Goal: Task Accomplishment & Management: Manage account settings

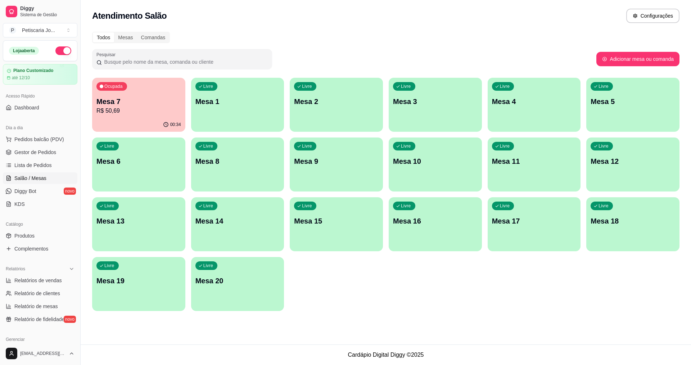
click at [116, 92] on div "Ocupada Mesa 7 R$ 50,69" at bounding box center [138, 98] width 93 height 40
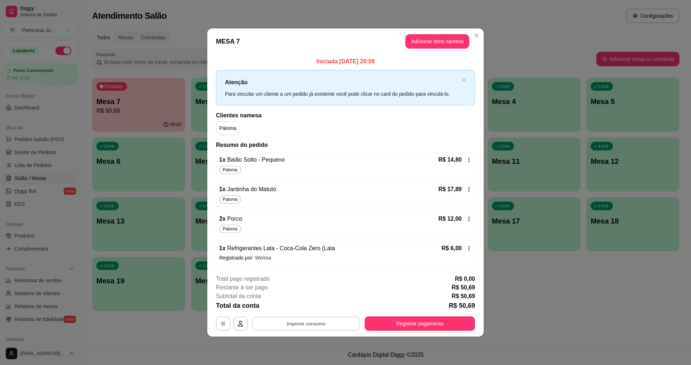
click at [295, 320] on button "Imprimir consumo" at bounding box center [306, 323] width 108 height 14
click at [305, 307] on button "IMPRESSORA" at bounding box center [308, 306] width 50 height 11
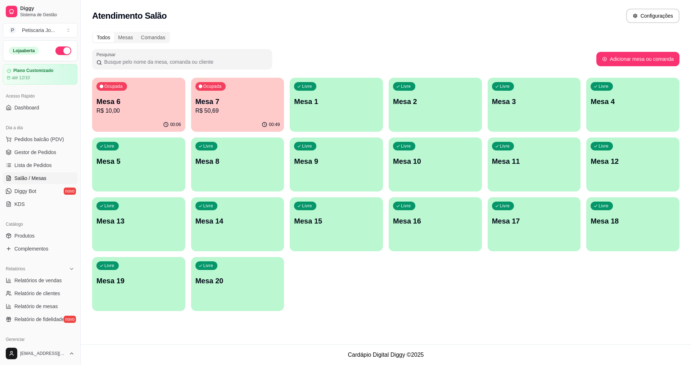
click at [161, 110] on p "R$ 10,00" at bounding box center [138, 111] width 85 height 9
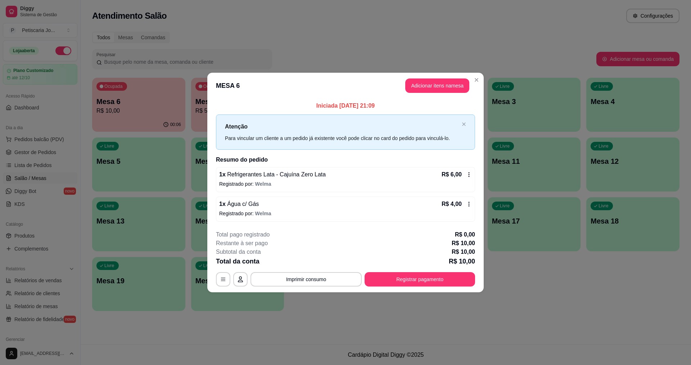
click at [471, 173] on icon at bounding box center [469, 175] width 6 height 6
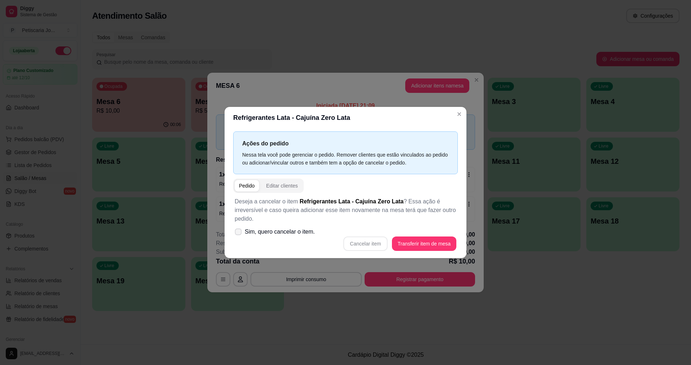
click at [238, 232] on icon at bounding box center [237, 232] width 5 height 4
click at [238, 233] on input "Sim, quero cancelar o item." at bounding box center [236, 235] width 5 height 5
checkbox input "true"
click at [368, 248] on button "Cancelar item" at bounding box center [365, 243] width 44 height 14
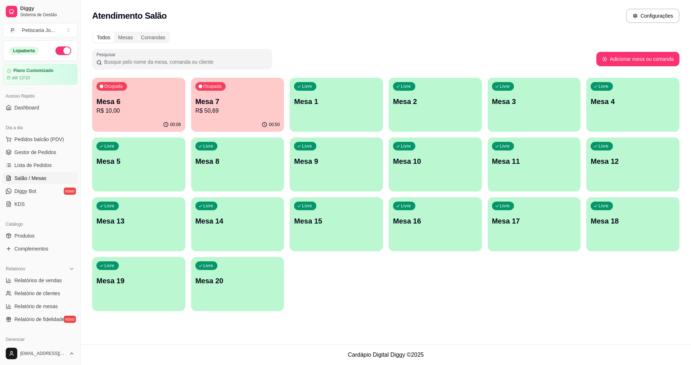
click at [257, 118] on div "00:50" at bounding box center [237, 125] width 93 height 14
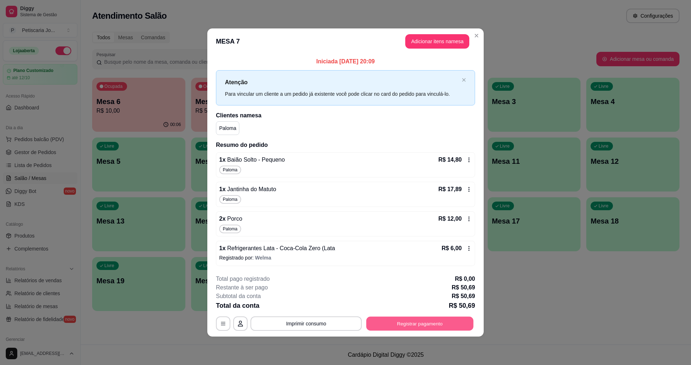
click at [430, 319] on button "Registrar pagamento" at bounding box center [419, 323] width 107 height 14
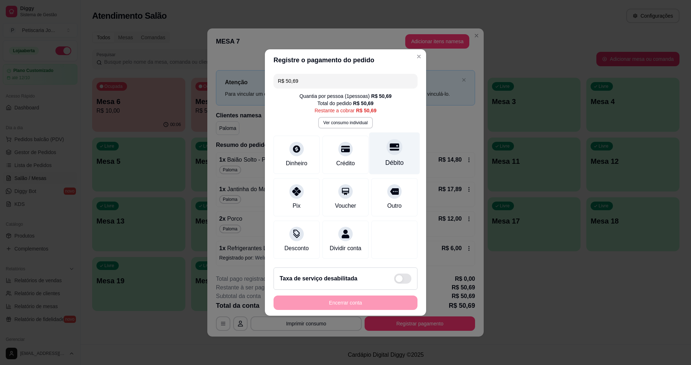
click at [395, 142] on div at bounding box center [395, 147] width 16 height 16
type input "R$ 0,00"
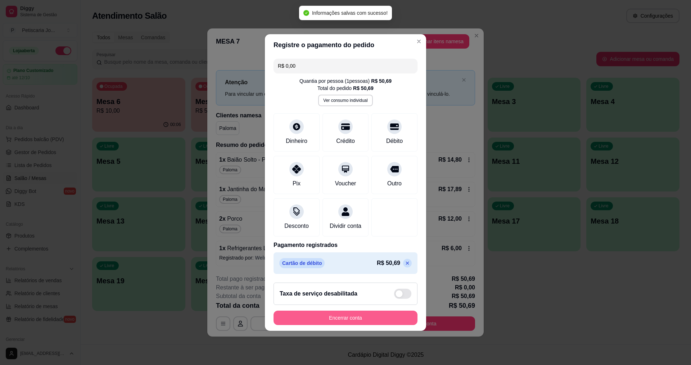
click at [354, 319] on button "Encerrar conta" at bounding box center [346, 318] width 144 height 14
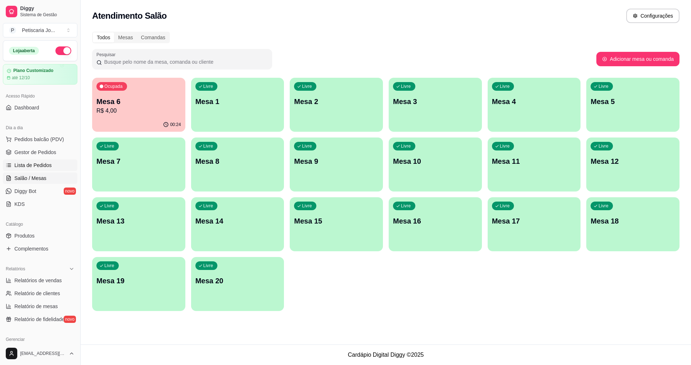
click at [38, 164] on span "Lista de Pedidos" at bounding box center [32, 165] width 37 height 7
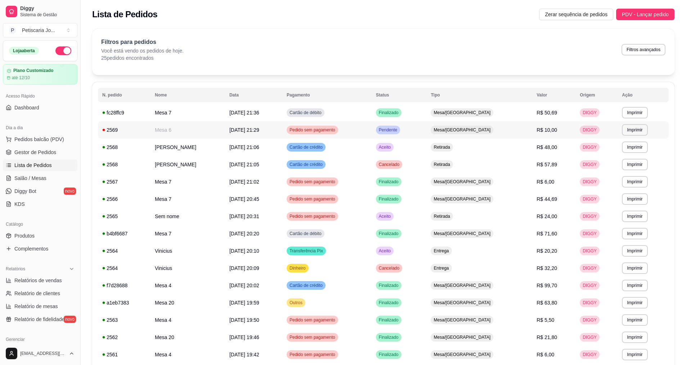
click at [336, 132] on span "Pedido sem pagamento" at bounding box center [312, 130] width 49 height 6
click at [324, 146] on span "Cartão de crédito" at bounding box center [306, 147] width 36 height 6
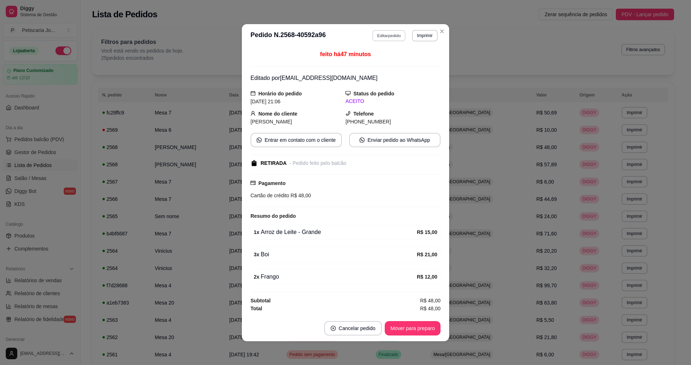
click at [390, 37] on button "Editar pedido" at bounding box center [388, 35] width 33 height 11
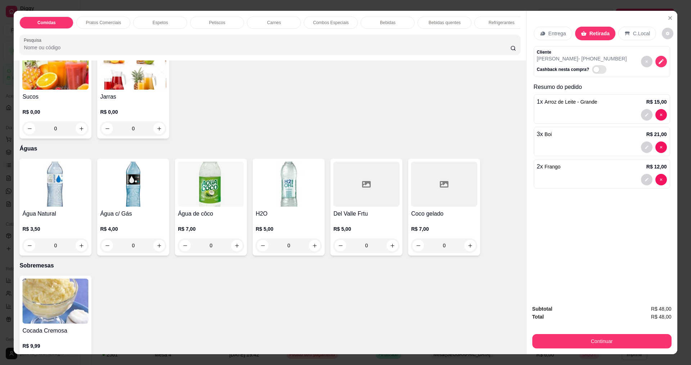
scroll to position [1548, 0]
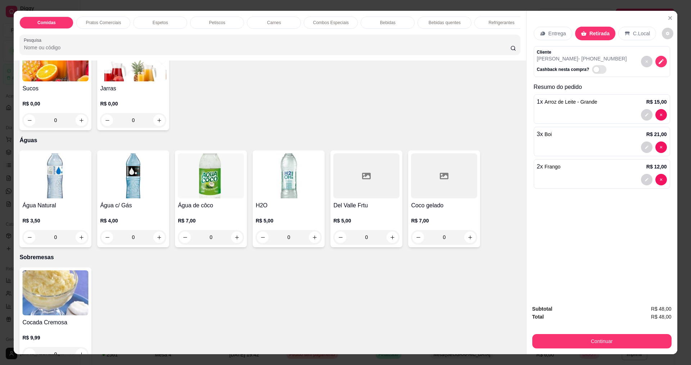
click at [100, 207] on h4 "Água c/ Gás" at bounding box center [133, 205] width 66 height 9
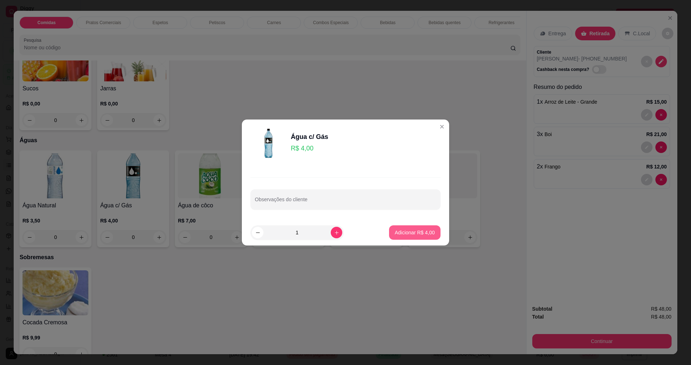
click at [414, 232] on p "Adicionar R$ 4,00" at bounding box center [415, 232] width 40 height 7
type input "1"
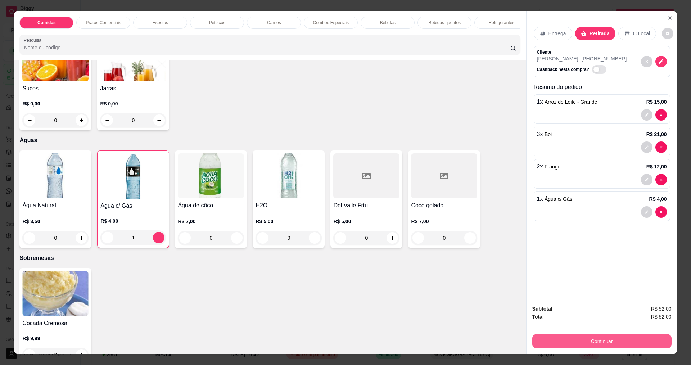
click at [606, 343] on button "Continuar" at bounding box center [601, 341] width 139 height 14
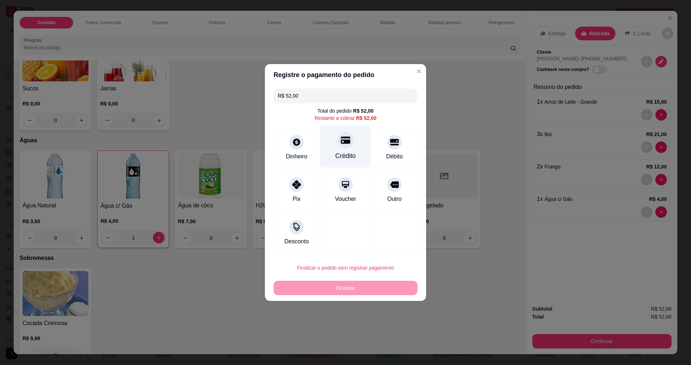
click at [338, 154] on div "Crédito" at bounding box center [345, 155] width 21 height 9
type input "R$ 0,00"
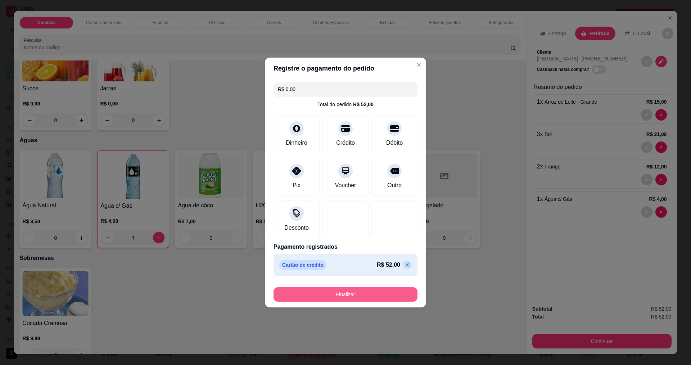
click at [390, 289] on button "Finalizar" at bounding box center [346, 294] width 144 height 14
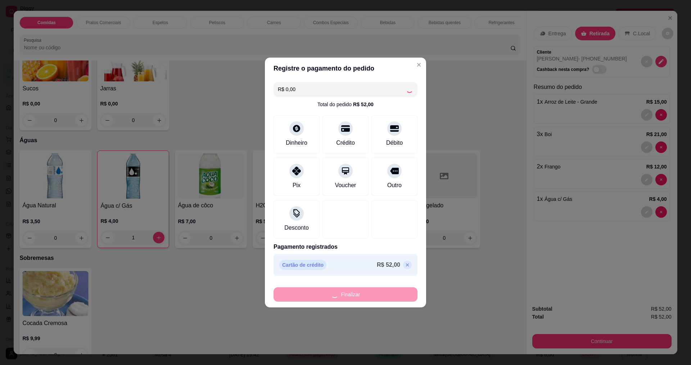
type input "0"
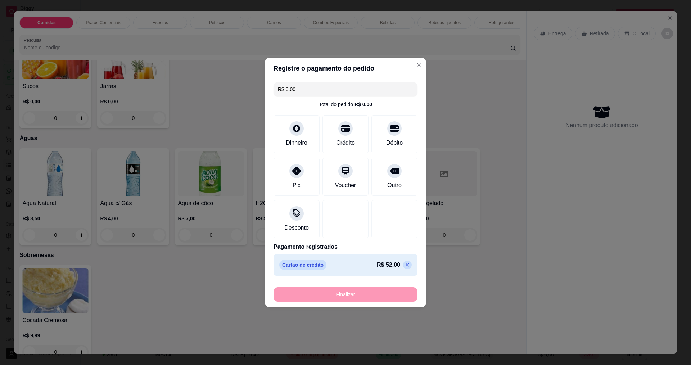
type input "-R$ 52,00"
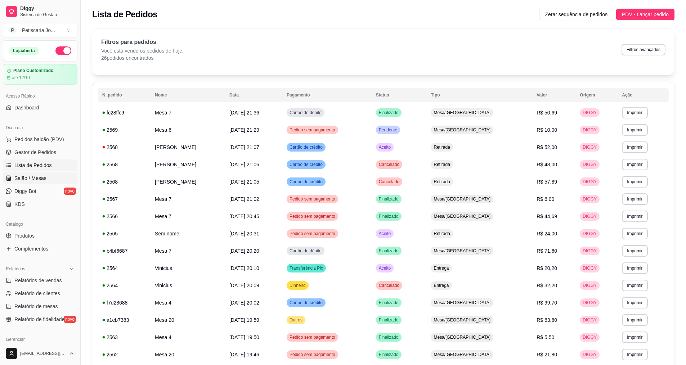
click at [28, 177] on span "Salão / Mesas" at bounding box center [30, 178] width 32 height 7
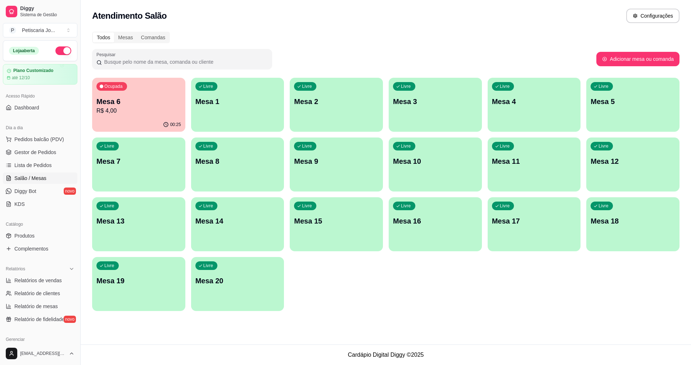
click at [159, 107] on p "R$ 4,00" at bounding box center [138, 111] width 85 height 9
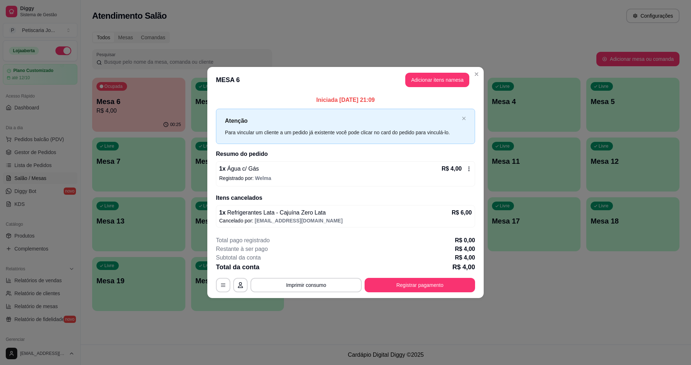
click at [469, 168] on icon at bounding box center [469, 169] width 6 height 6
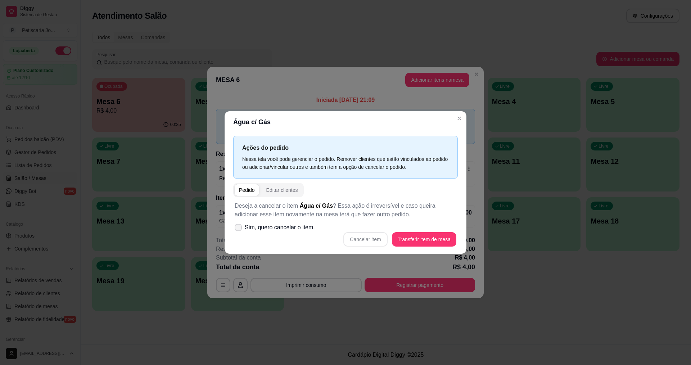
click at [238, 231] on span at bounding box center [238, 227] width 7 height 7
click at [238, 231] on input "Sim, quero cancelar o item." at bounding box center [236, 231] width 5 height 5
checkbox input "true"
click at [370, 239] on button "Cancelar item" at bounding box center [365, 239] width 43 height 14
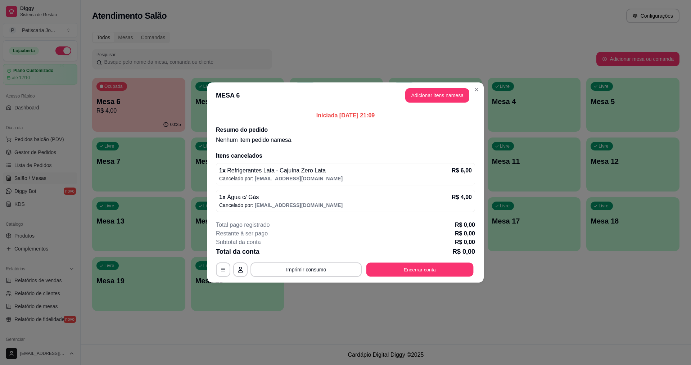
click at [397, 269] on button "Encerrar conta" at bounding box center [419, 270] width 107 height 14
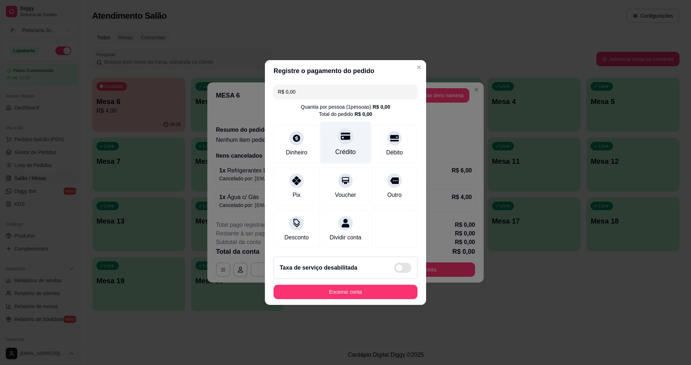
click at [339, 147] on div "Crédito" at bounding box center [345, 151] width 21 height 9
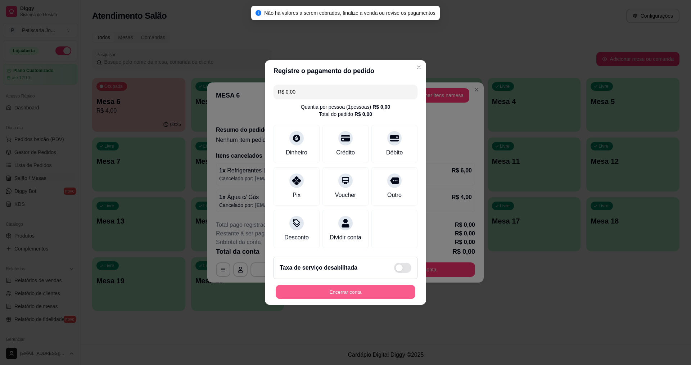
click at [347, 299] on button "Encerrar conta" at bounding box center [346, 292] width 140 height 14
